Goal: Information Seeking & Learning: Learn about a topic

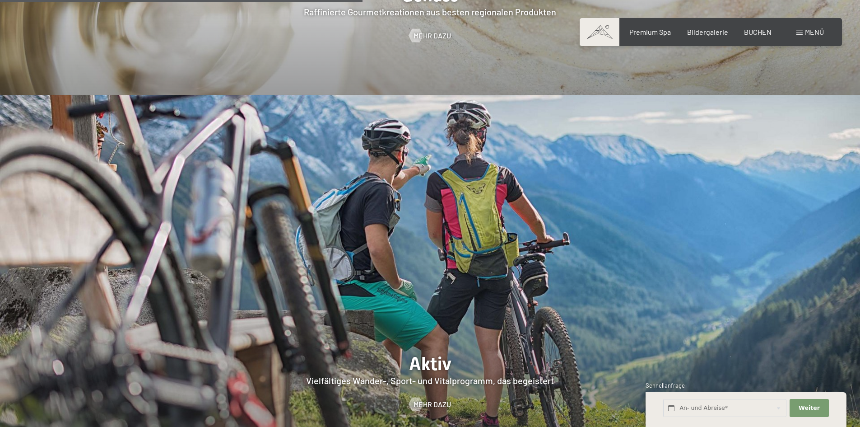
scroll to position [1896, 0]
click at [429, 400] on span "Mehr dazu" at bounding box center [441, 405] width 37 height 10
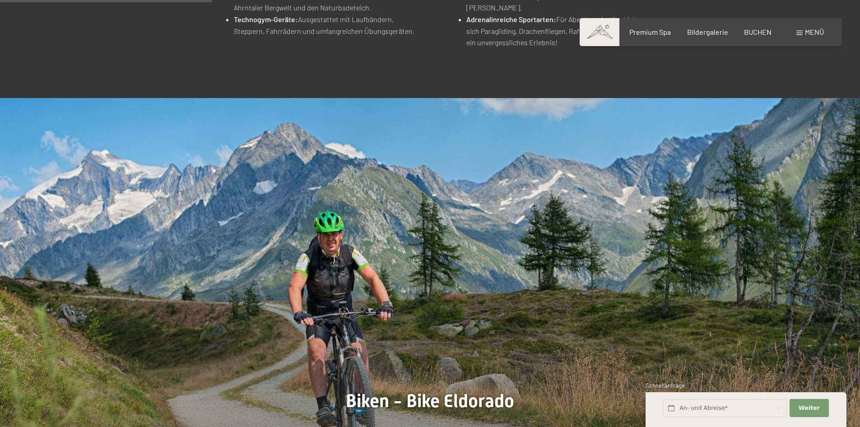
scroll to position [542, 0]
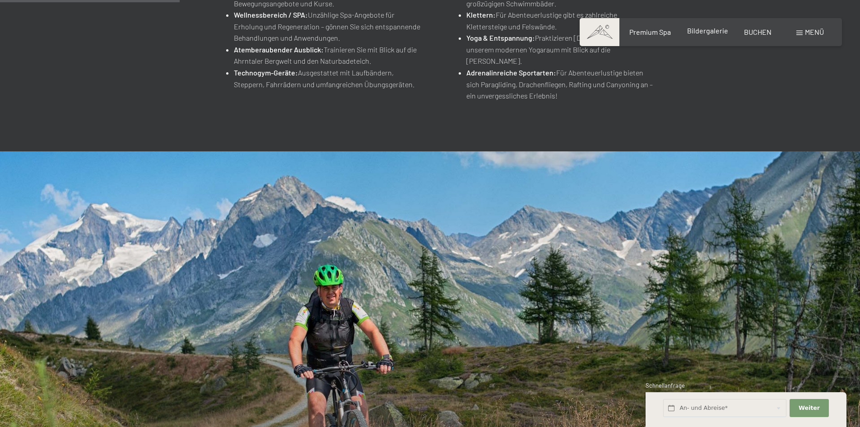
click at [716, 35] on div "Bildergalerie" at bounding box center [707, 31] width 41 height 10
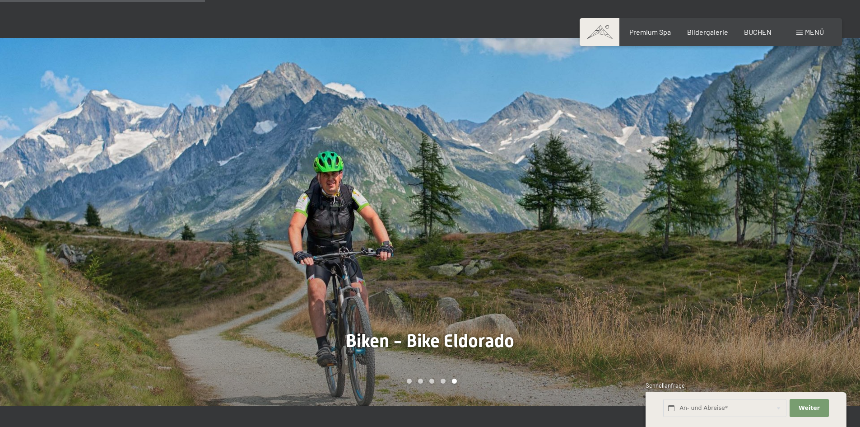
scroll to position [722, 0]
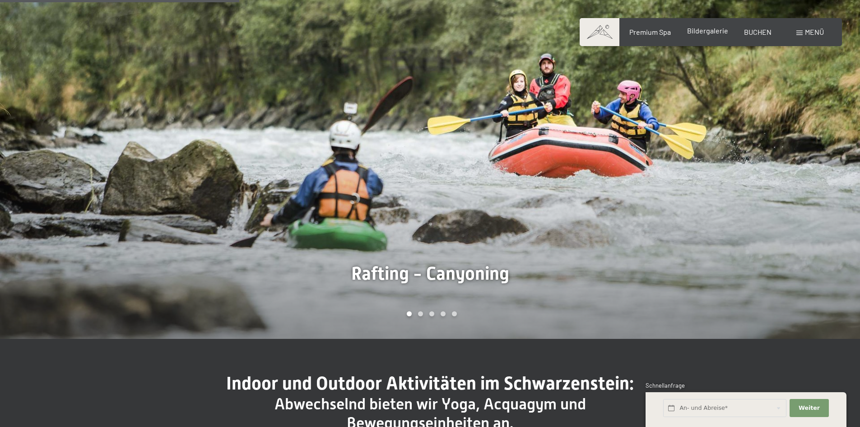
click at [720, 29] on span "Bildergalerie" at bounding box center [707, 30] width 41 height 9
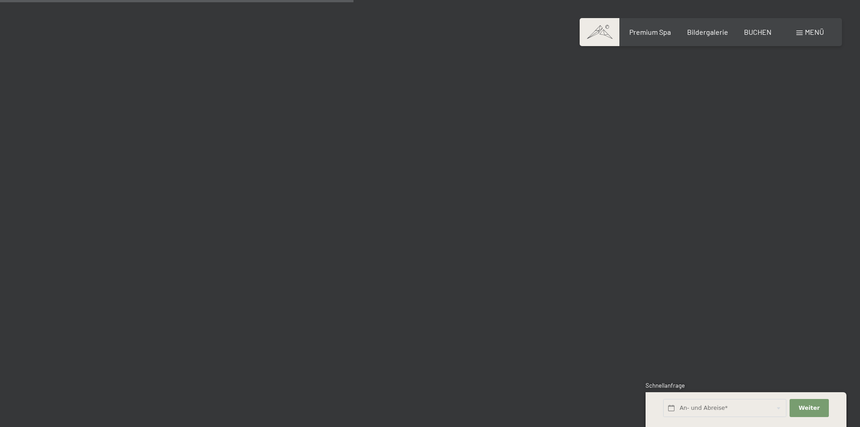
scroll to position [4830, 0]
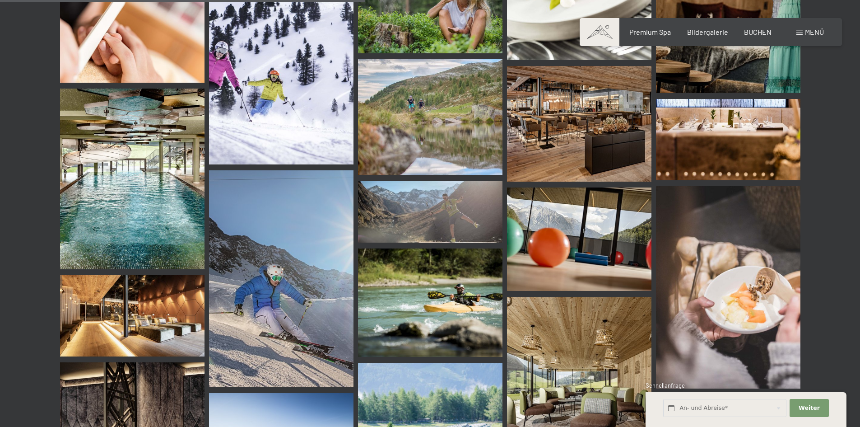
click at [767, 301] on img at bounding box center [728, 287] width 144 height 202
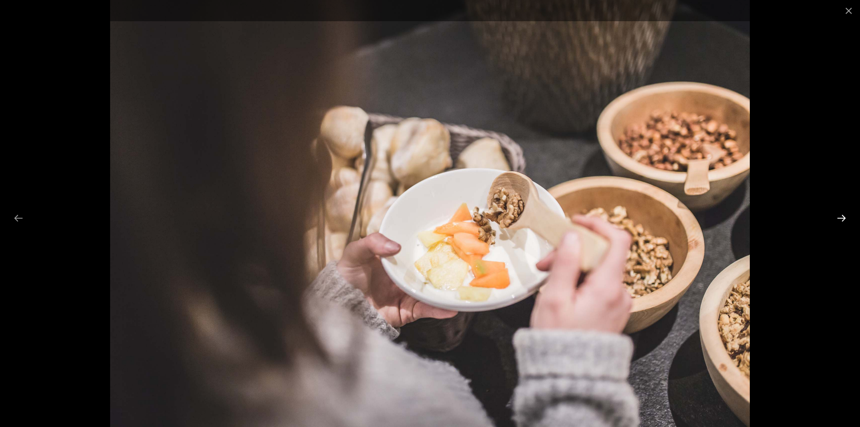
click at [841, 217] on button "Next slide" at bounding box center [841, 218] width 19 height 18
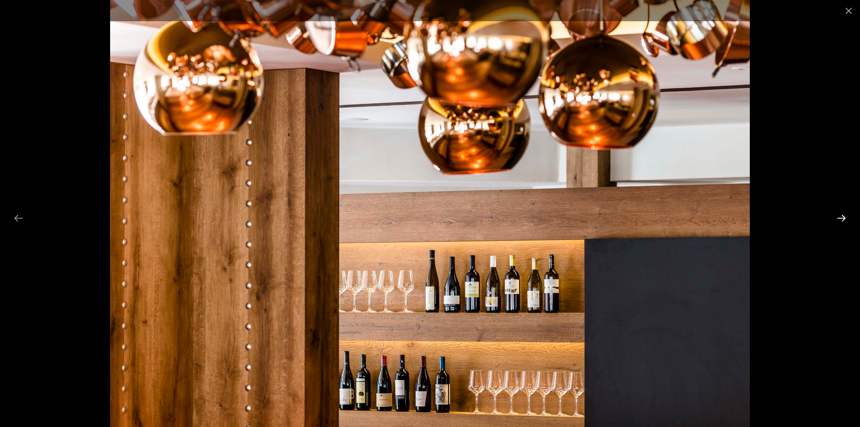
click at [841, 217] on button "Next slide" at bounding box center [841, 218] width 19 height 18
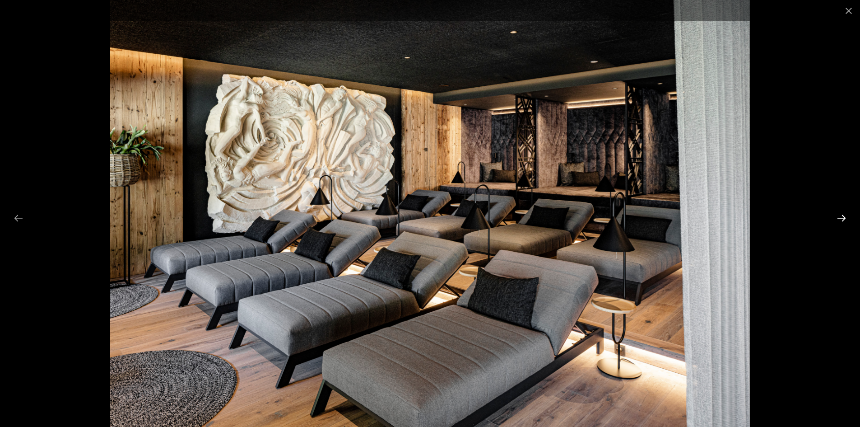
click at [841, 217] on button "Next slide" at bounding box center [841, 218] width 19 height 18
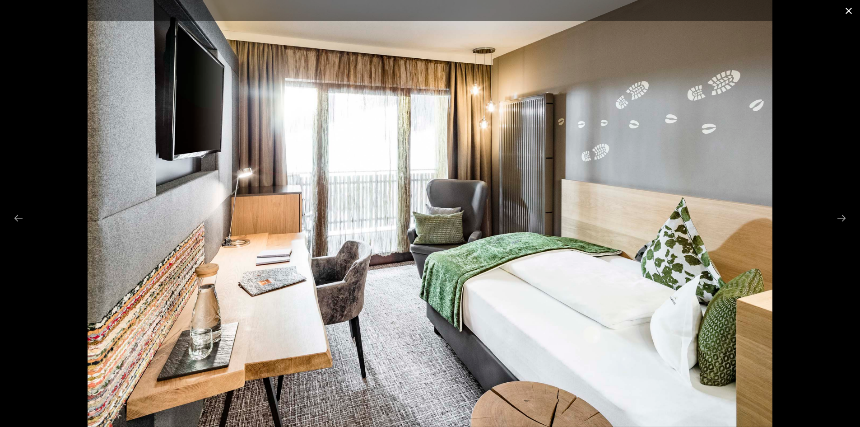
click at [846, 8] on button "Close gallery" at bounding box center [848, 10] width 23 height 21
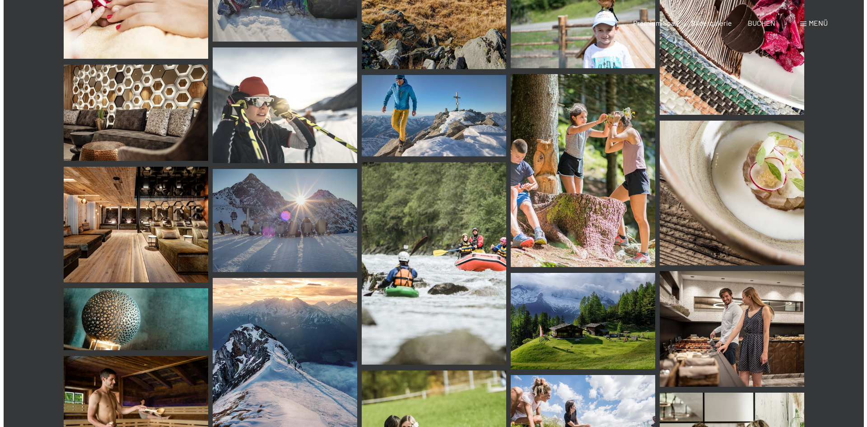
scroll to position [0, 0]
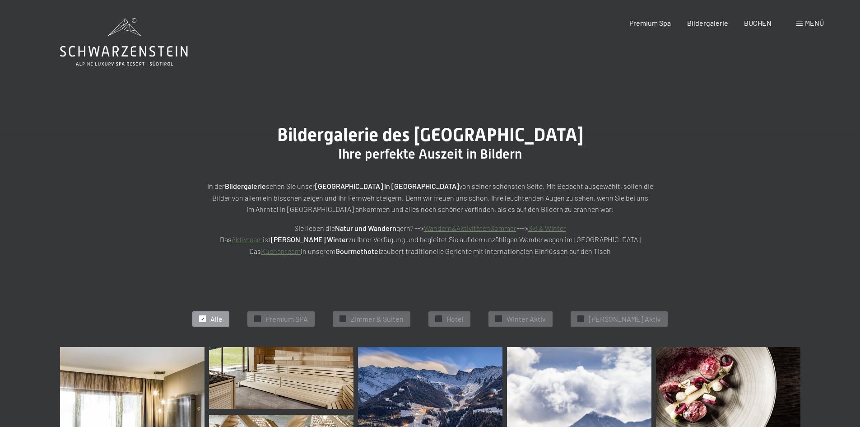
click at [814, 23] on span "Menü" at bounding box center [814, 23] width 19 height 9
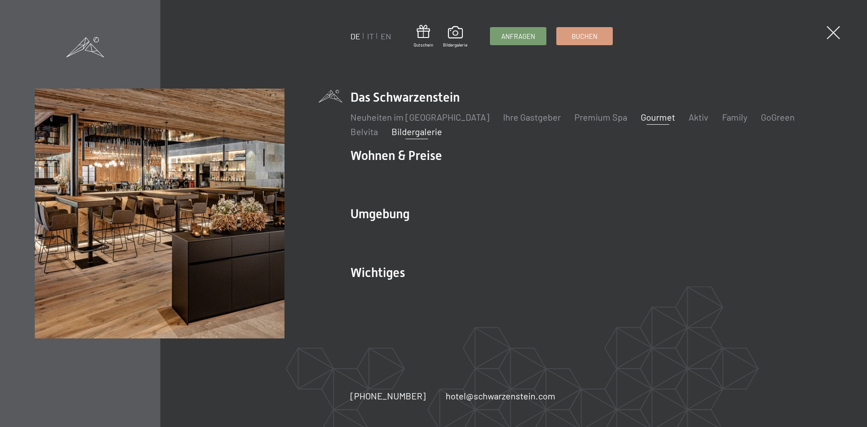
click at [650, 116] on link "Gourmet" at bounding box center [658, 116] width 34 height 11
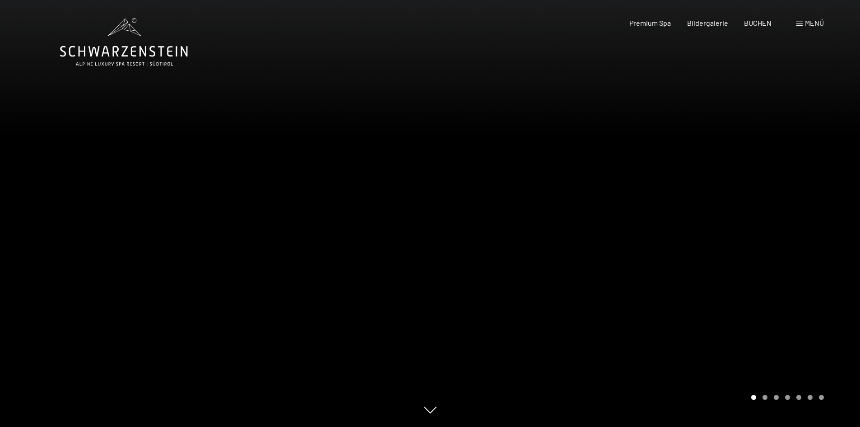
click at [740, 231] on div at bounding box center [645, 213] width 430 height 427
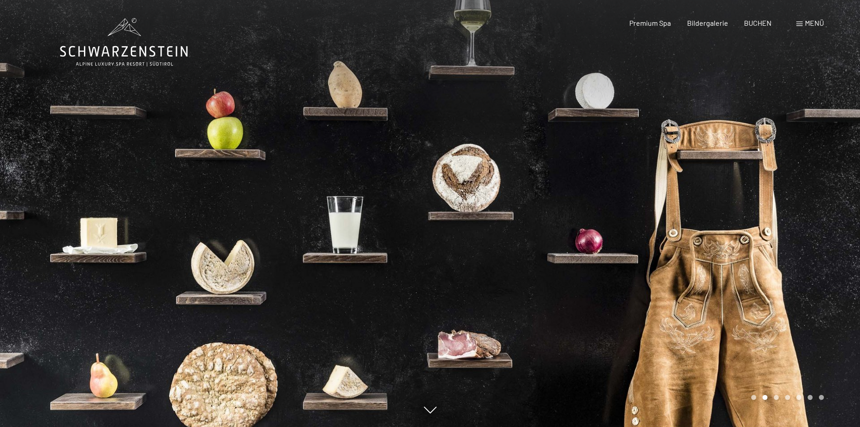
click at [740, 231] on div at bounding box center [645, 213] width 430 height 427
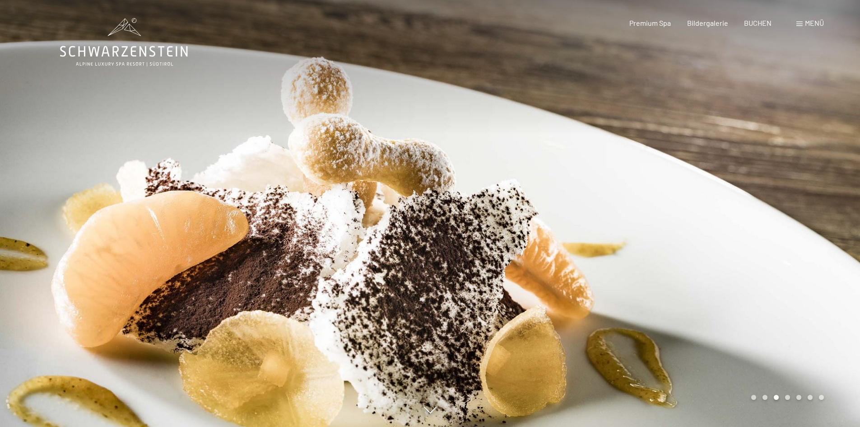
click at [740, 231] on div at bounding box center [645, 213] width 430 height 427
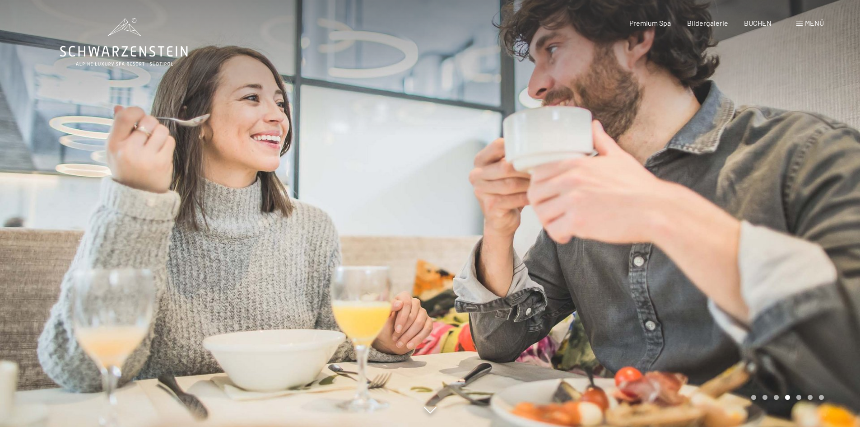
click at [740, 231] on div at bounding box center [645, 213] width 430 height 427
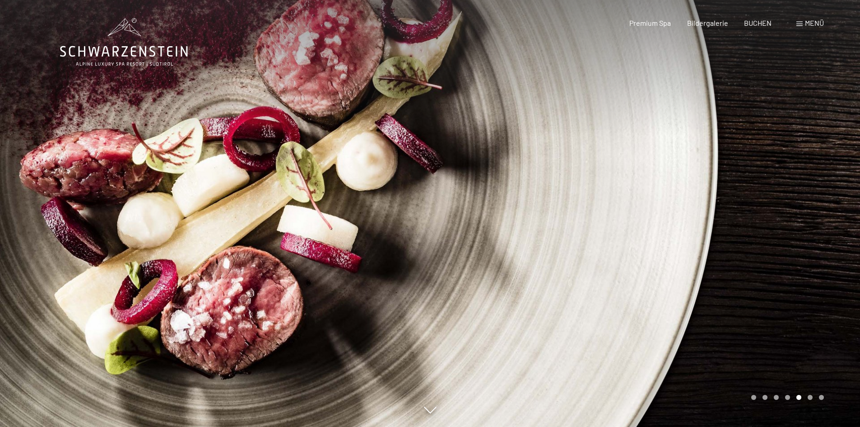
click at [740, 231] on div at bounding box center [645, 213] width 430 height 427
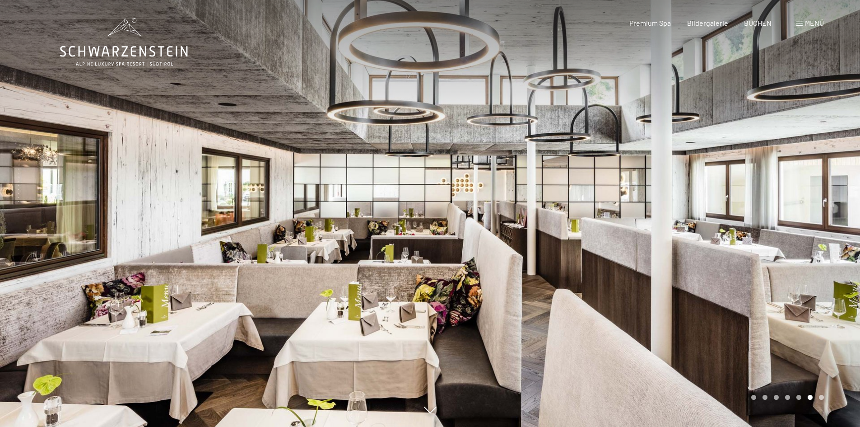
click at [740, 231] on div at bounding box center [645, 213] width 430 height 427
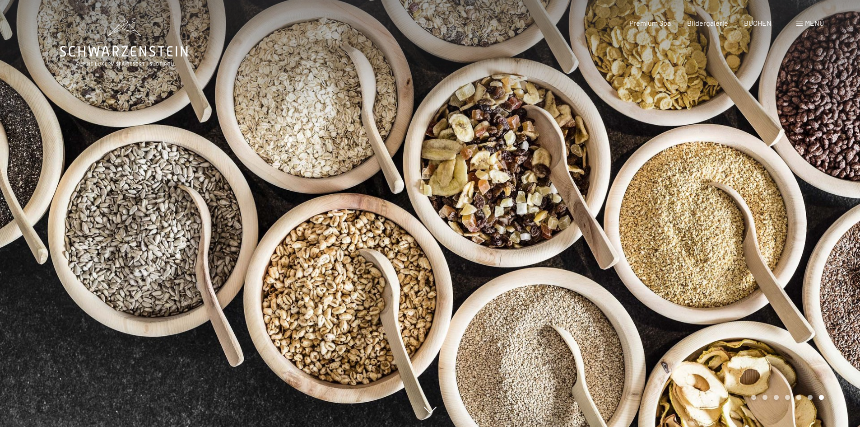
click at [740, 231] on div at bounding box center [645, 213] width 430 height 427
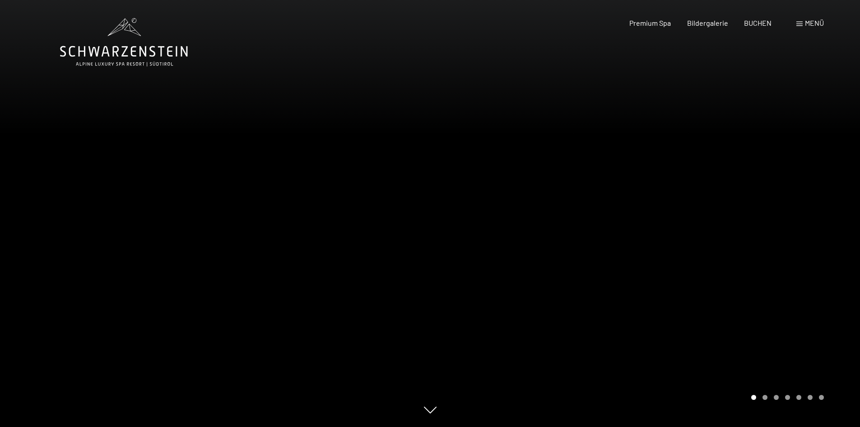
click at [740, 231] on div at bounding box center [645, 213] width 430 height 427
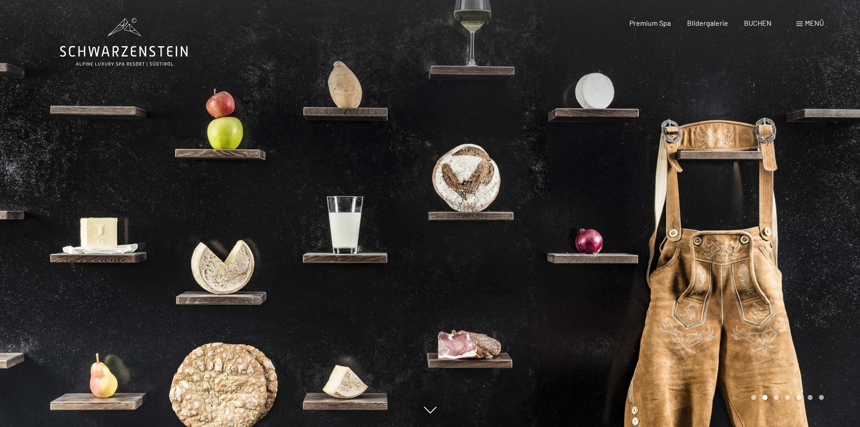
click at [805, 28] on div "Buchen Anfragen Premium Spa Bildergalerie BUCHEN Menü DE IT EN Gutschein Bilder…" at bounding box center [711, 23] width 226 height 10
click at [800, 28] on div "Menü" at bounding box center [810, 23] width 28 height 10
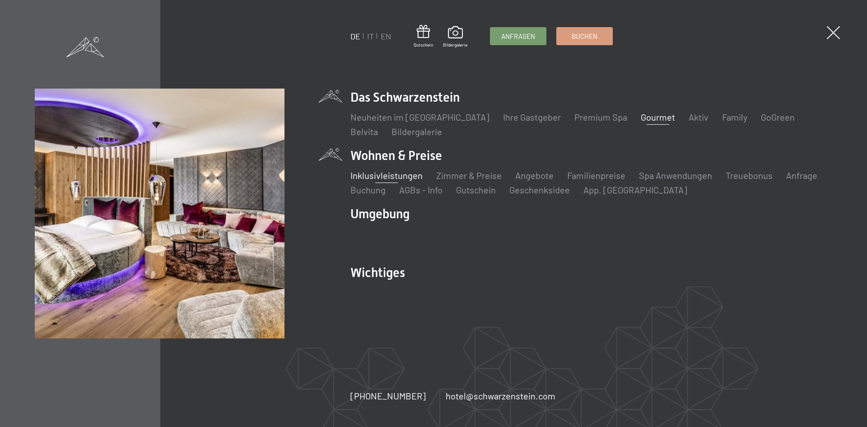
click at [393, 175] on link "Inklusivleistungen" at bounding box center [386, 175] width 72 height 11
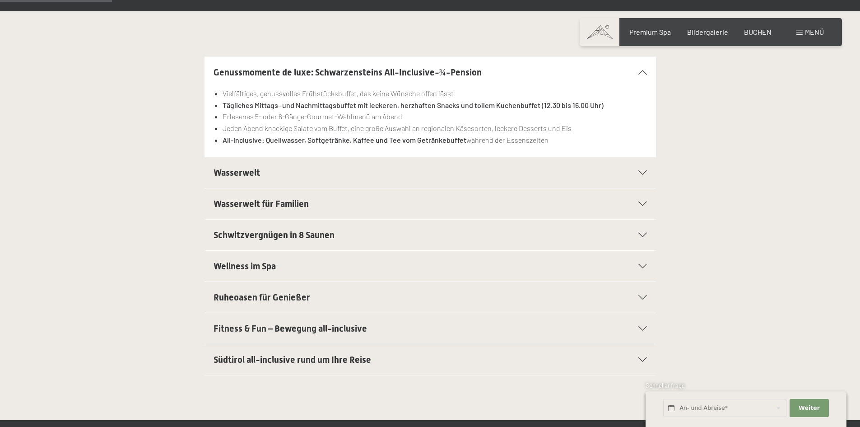
click at [249, 178] on span "Wasserwelt" at bounding box center [237, 172] width 46 height 11
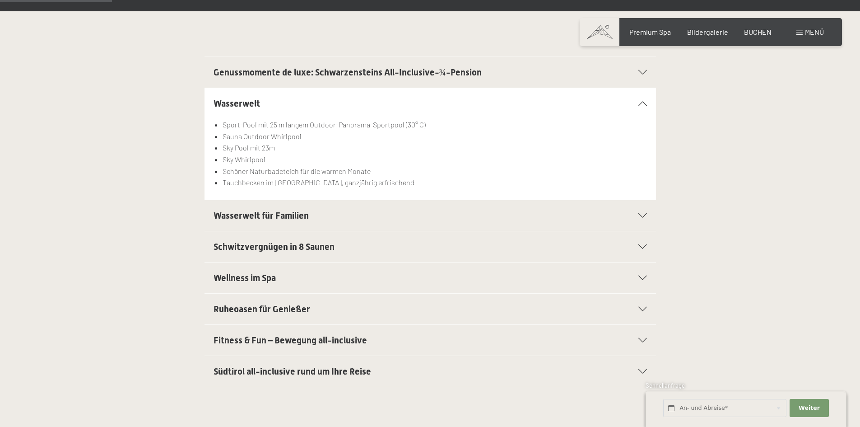
click at [250, 214] on span "Wasserwelt für Familien" at bounding box center [261, 215] width 95 height 11
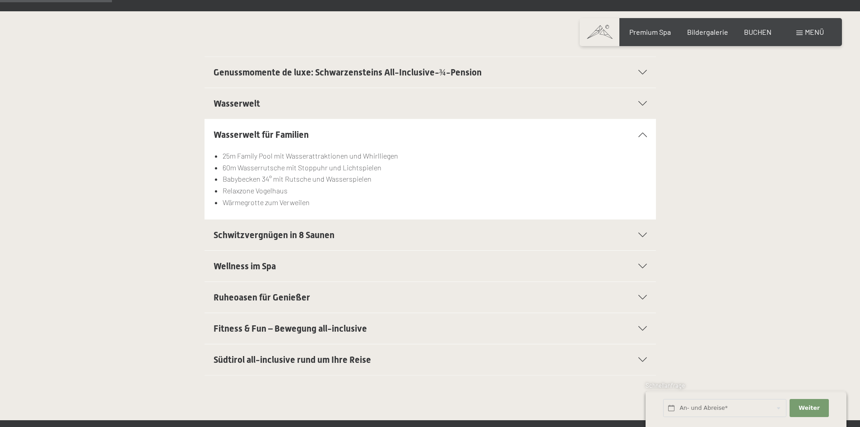
click at [265, 237] on span "Schwitzvergnügen in 8 Saunen" at bounding box center [274, 234] width 121 height 11
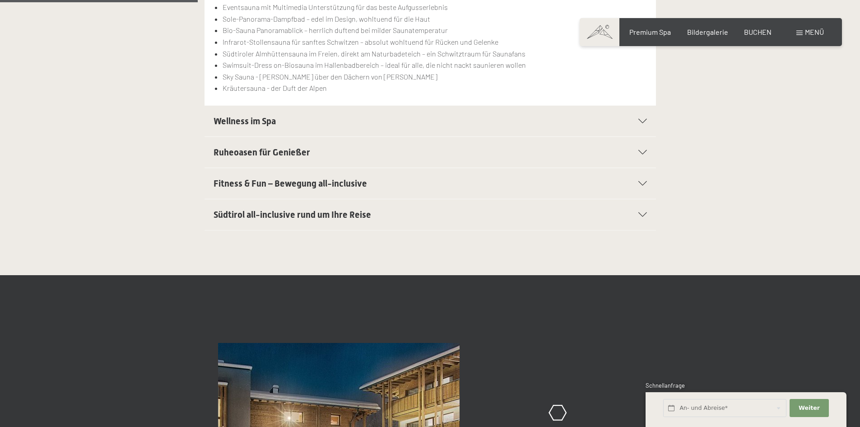
scroll to position [406, 0]
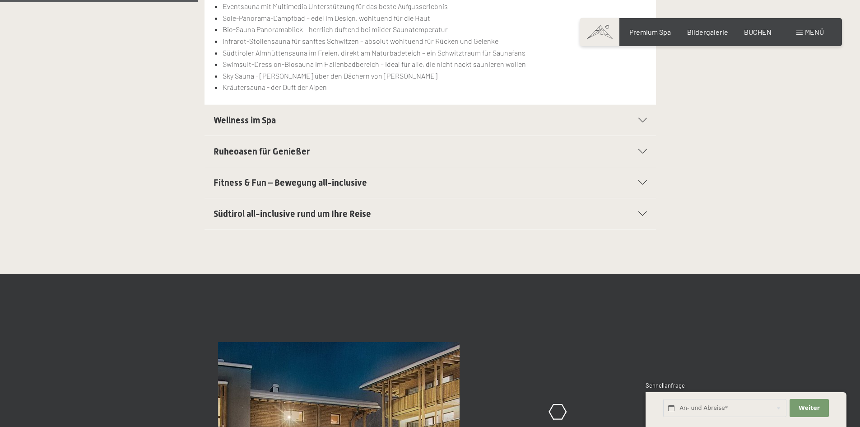
click at [250, 217] on span "Südtirol all-inclusive rund um Ihre Reise" at bounding box center [293, 213] width 158 height 11
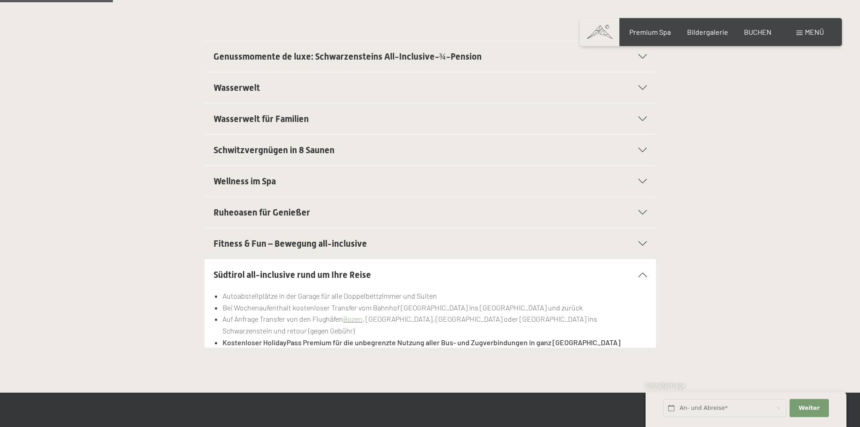
scroll to position [226, 0]
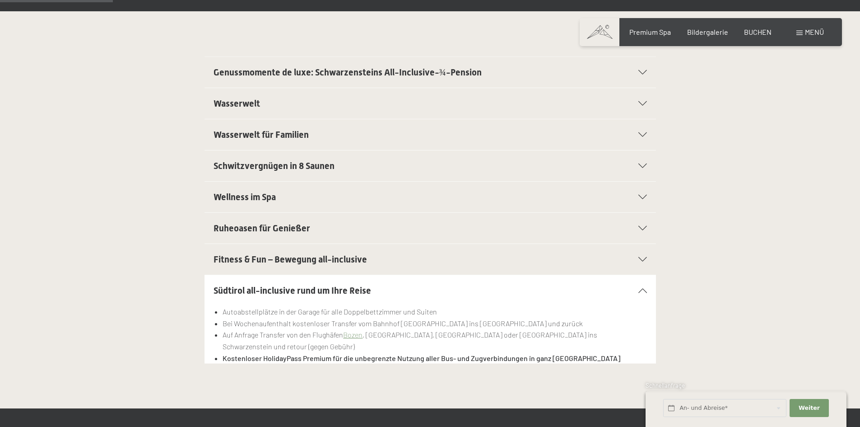
click at [253, 231] on span "Ruheoasen für Genießer" at bounding box center [262, 228] width 97 height 11
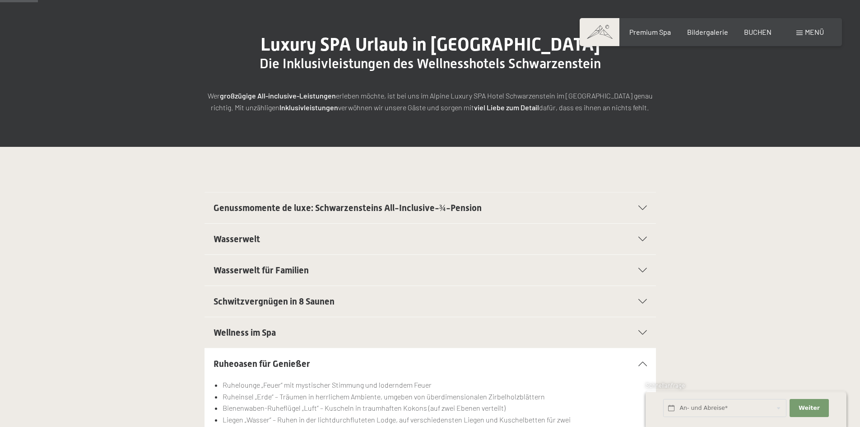
scroll to position [0, 0]
